Goal: Find specific page/section: Find specific page/section

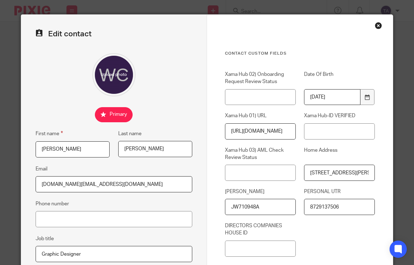
click at [375, 25] on div "Close this dialog window" at bounding box center [378, 25] width 7 height 7
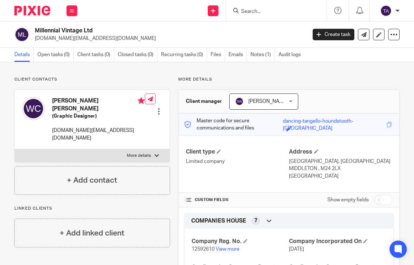
click at [261, 12] on input "Search" at bounding box center [272, 12] width 65 height 6
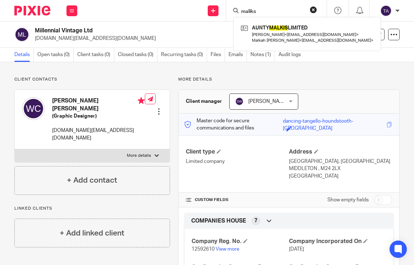
type input "maliks"
drag, startPoint x: 266, startPoint y: 7, endPoint x: 226, endPoint y: 7, distance: 39.5
click at [226, 7] on div "maliks AUNTY MALKIS LIMITED [PERSON_NAME] < [EMAIL_ADDRESS][DOMAIN_NAME] > [PER…" at bounding box center [276, 10] width 101 height 21
drag, startPoint x: 268, startPoint y: 11, endPoint x: 207, endPoint y: 11, distance: 61.4
click at [207, 11] on div "Send new email Create task Add client Request signature maliks AUNTY MALKIS LIM…" at bounding box center [248, 10] width 329 height 21
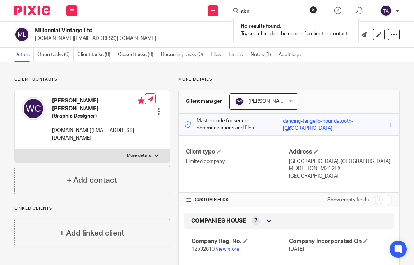
type input "skn"
click at [311, 10] on button "reset" at bounding box center [313, 9] width 7 height 7
